Goal: Transaction & Acquisition: Book appointment/travel/reservation

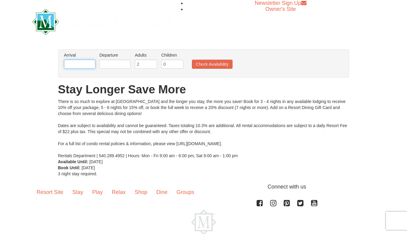
click at [79, 64] on input "text" at bounding box center [79, 64] width 31 height 9
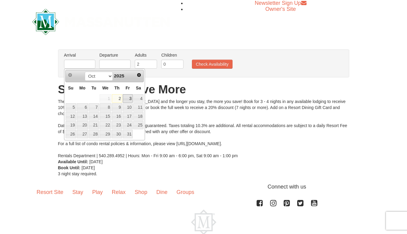
click at [128, 98] on link "3" at bounding box center [128, 98] width 10 height 8
type input "[DATE]"
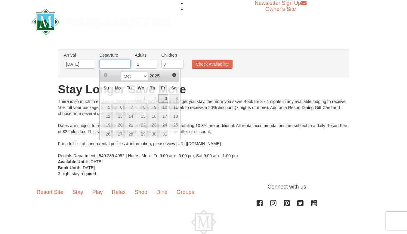
click at [111, 66] on input "text" at bounding box center [114, 64] width 31 height 9
click at [109, 107] on link "5" at bounding box center [106, 107] width 11 height 8
type input "[DATE]"
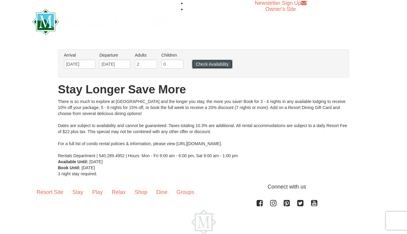
click at [205, 62] on button "Check Availability" at bounding box center [212, 64] width 41 height 9
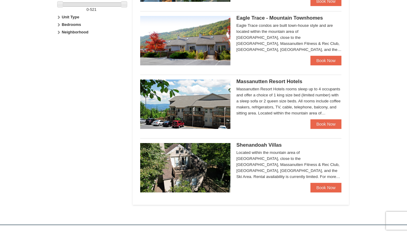
scroll to position [289, 0]
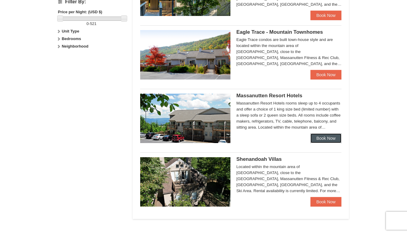
click at [324, 138] on link "Book Now" at bounding box center [326, 138] width 31 height 10
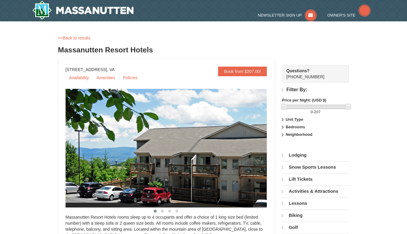
select select "10"
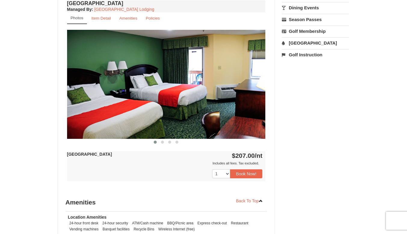
scroll to position [225, 0]
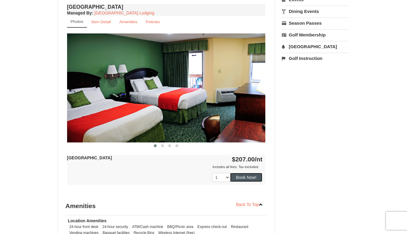
click at [248, 177] on button "Book Now!" at bounding box center [246, 177] width 32 height 9
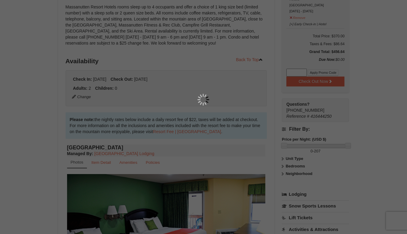
scroll to position [59, 0]
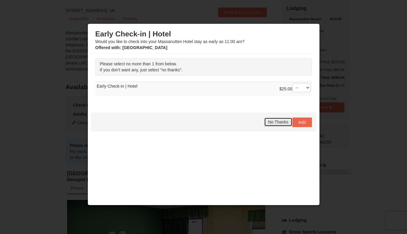
click at [276, 121] on span "No Thanks" at bounding box center [278, 121] width 20 height 5
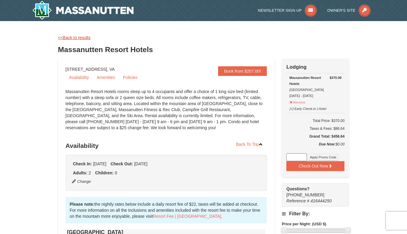
scroll to position [0, 0]
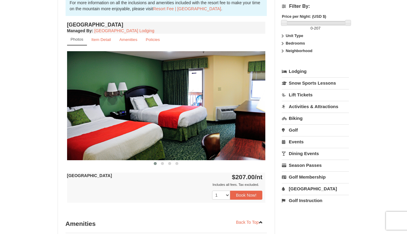
scroll to position [197, 0]
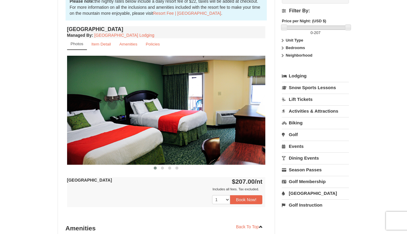
click at [250, 113] on img at bounding box center [166, 110] width 199 height 109
click at [164, 168] on span at bounding box center [162, 167] width 3 height 3
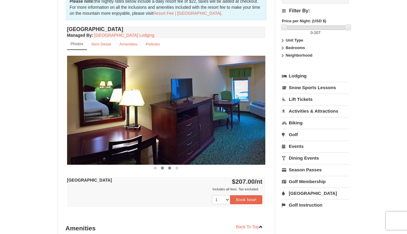
click at [169, 169] on span at bounding box center [169, 167] width 3 height 3
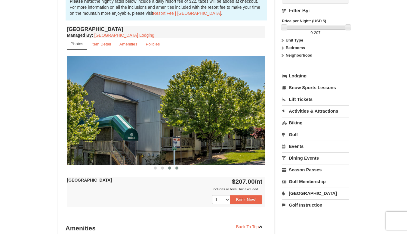
click at [177, 168] on span at bounding box center [176, 167] width 3 height 3
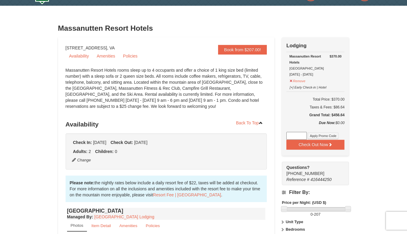
scroll to position [0, 0]
